Goal: Register for event/course

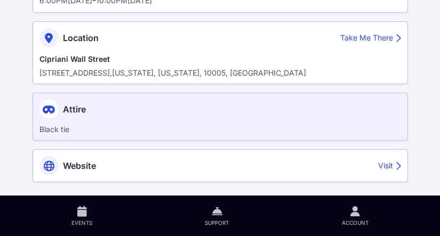
scroll to position [123, 0]
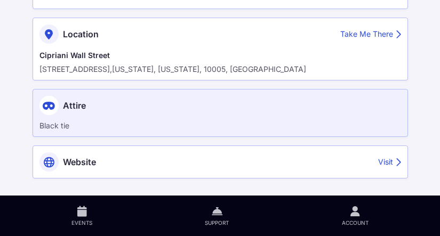
click at [385, 160] on div "Visit" at bounding box center [389, 162] width 23 height 11
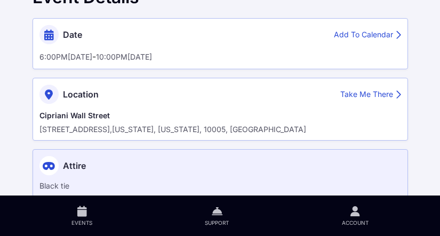
scroll to position [0, 0]
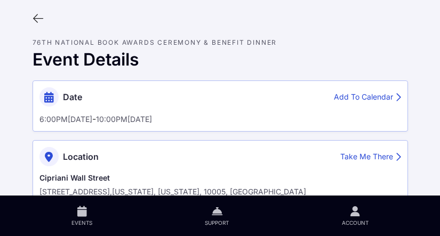
click at [31, 19] on div at bounding box center [220, 19] width 392 height 20
click at [37, 17] on icon at bounding box center [39, 19] width 12 height 12
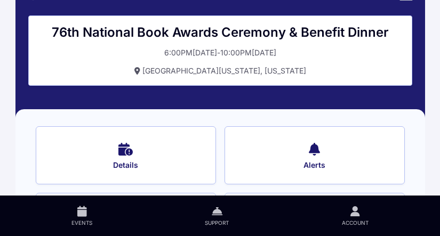
scroll to position [97, 0]
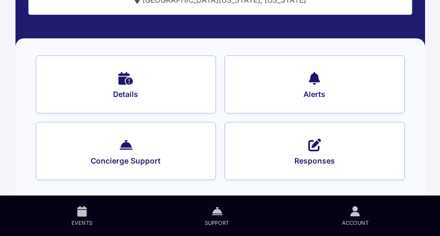
click at [317, 140] on icon at bounding box center [314, 144] width 13 height 15
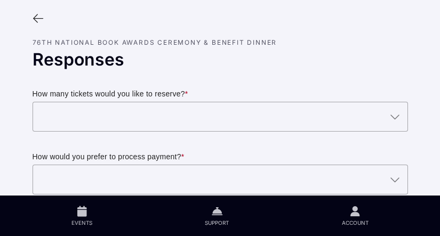
click at [300, 117] on div at bounding box center [210, 117] width 354 height 30
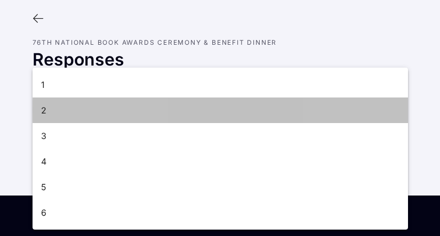
click at [299, 119] on div "2" at bounding box center [220, 111] width 375 height 26
type input "2"
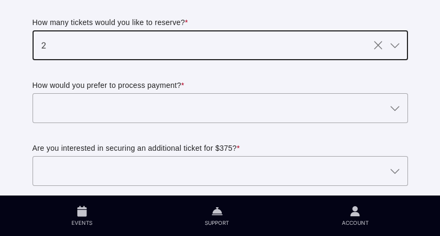
scroll to position [74, 0]
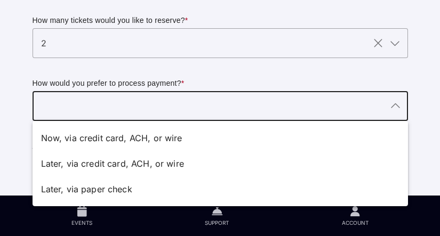
click at [296, 109] on div at bounding box center [210, 106] width 354 height 30
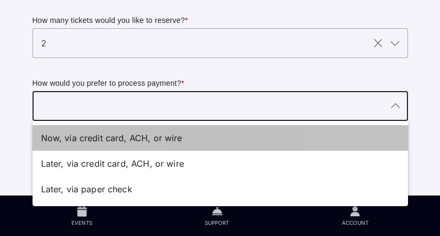
click at [292, 143] on div "Now, via credit card, ACH, or wire" at bounding box center [216, 138] width 350 height 13
type input "Now, via credit card, ACH, or wire"
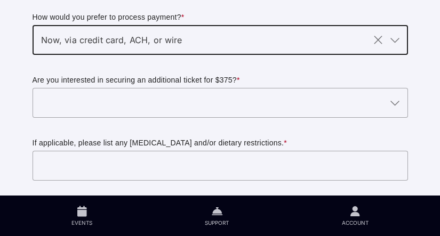
scroll to position [142, 0]
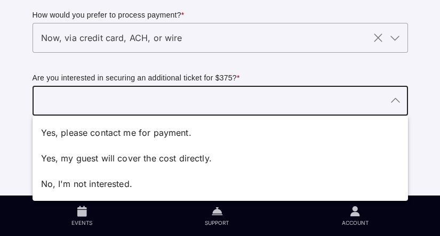
click at [285, 100] on div at bounding box center [210, 101] width 354 height 30
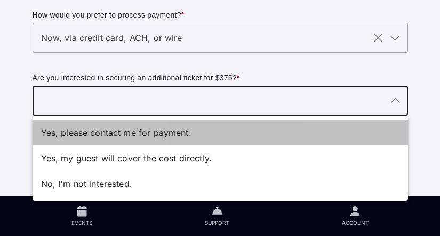
click at [281, 126] on div "Yes, please contact me for payment." at bounding box center [220, 133] width 375 height 26
type input "Yes, please contact me for payment."
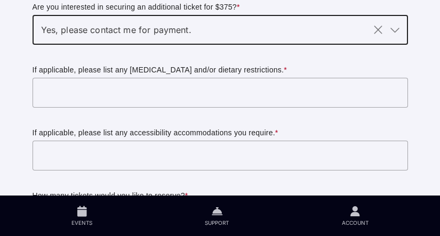
scroll to position [215, 0]
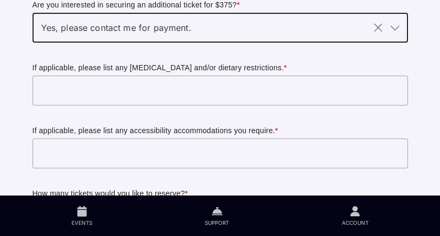
click at [276, 99] on input "text" at bounding box center [220, 91] width 375 height 30
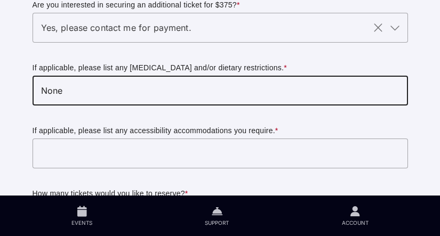
type input "None"
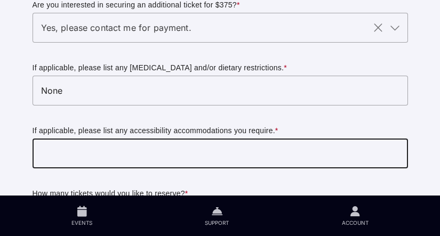
click at [228, 153] on input "text" at bounding box center [220, 154] width 375 height 30
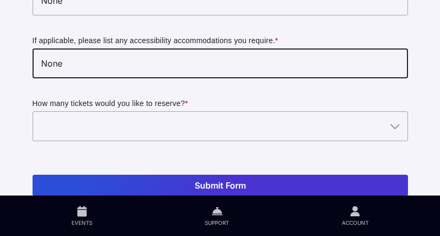
scroll to position [322, 0]
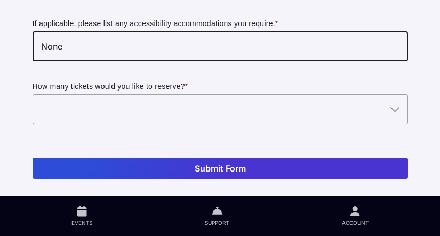
type input "None"
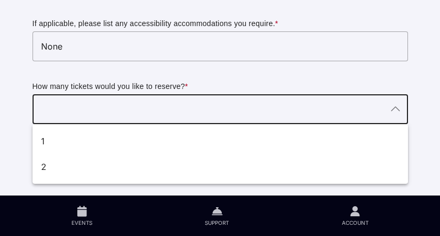
click at [158, 113] on div at bounding box center [210, 109] width 354 height 30
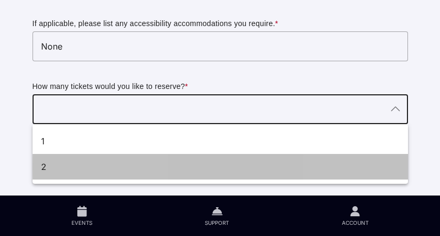
click at [146, 161] on div "2" at bounding box center [216, 167] width 350 height 13
type input "2"
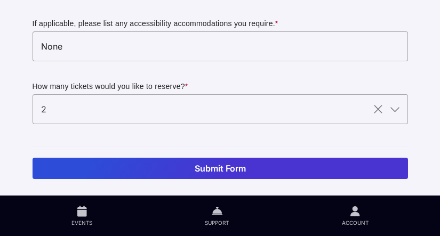
click at [161, 166] on button "Submit Form" at bounding box center [220, 168] width 375 height 21
click at [98, 164] on button "Submit Form" at bounding box center [220, 168] width 375 height 21
